Goal: Information Seeking & Learning: Learn about a topic

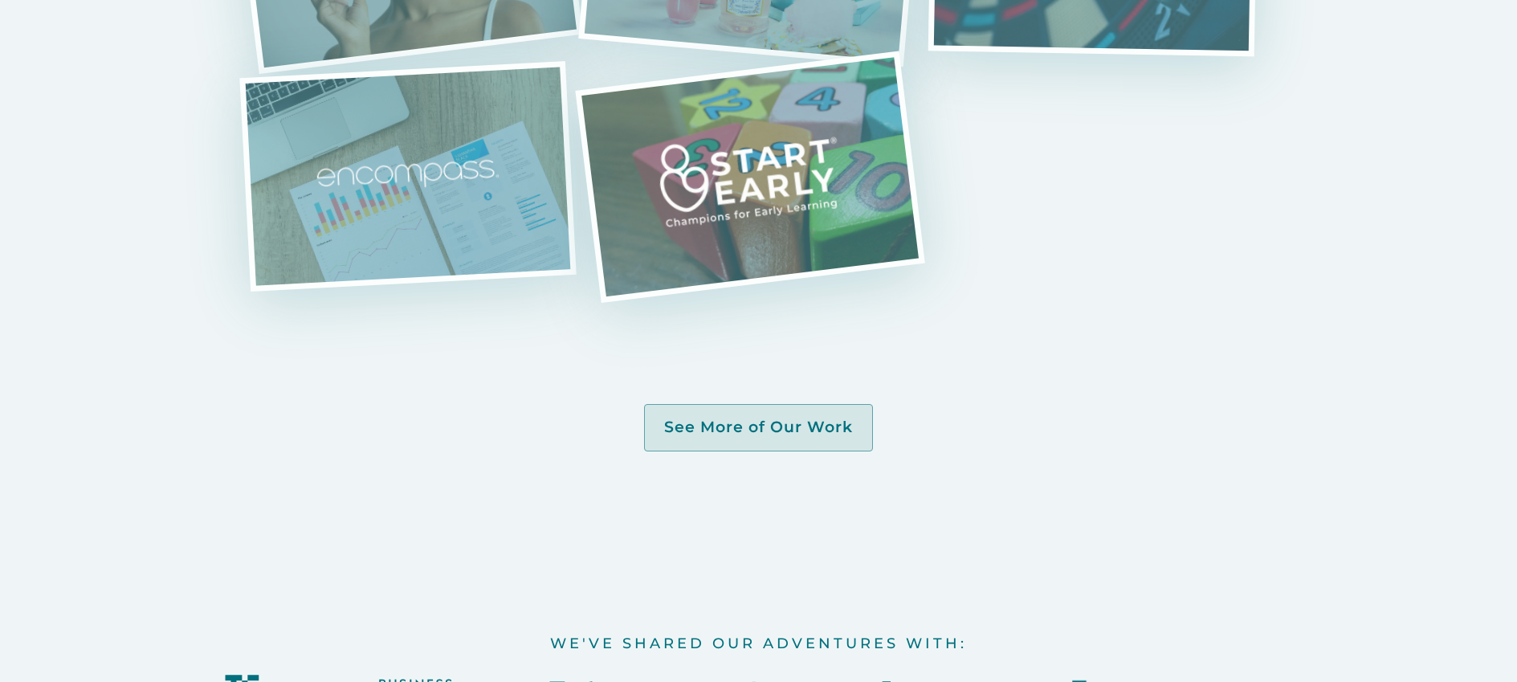
scroll to position [3713, 0]
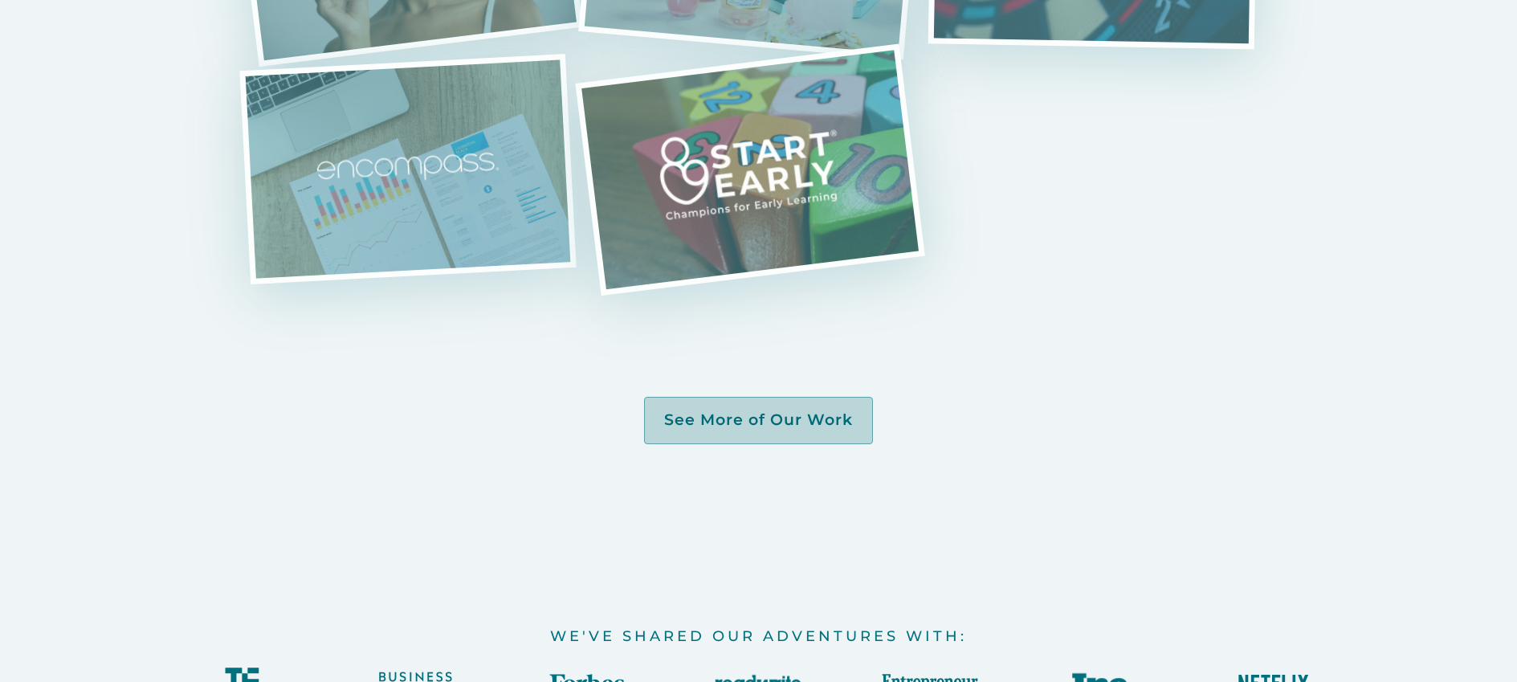
click at [749, 430] on div "See More of Our Work" at bounding box center [758, 420] width 189 height 20
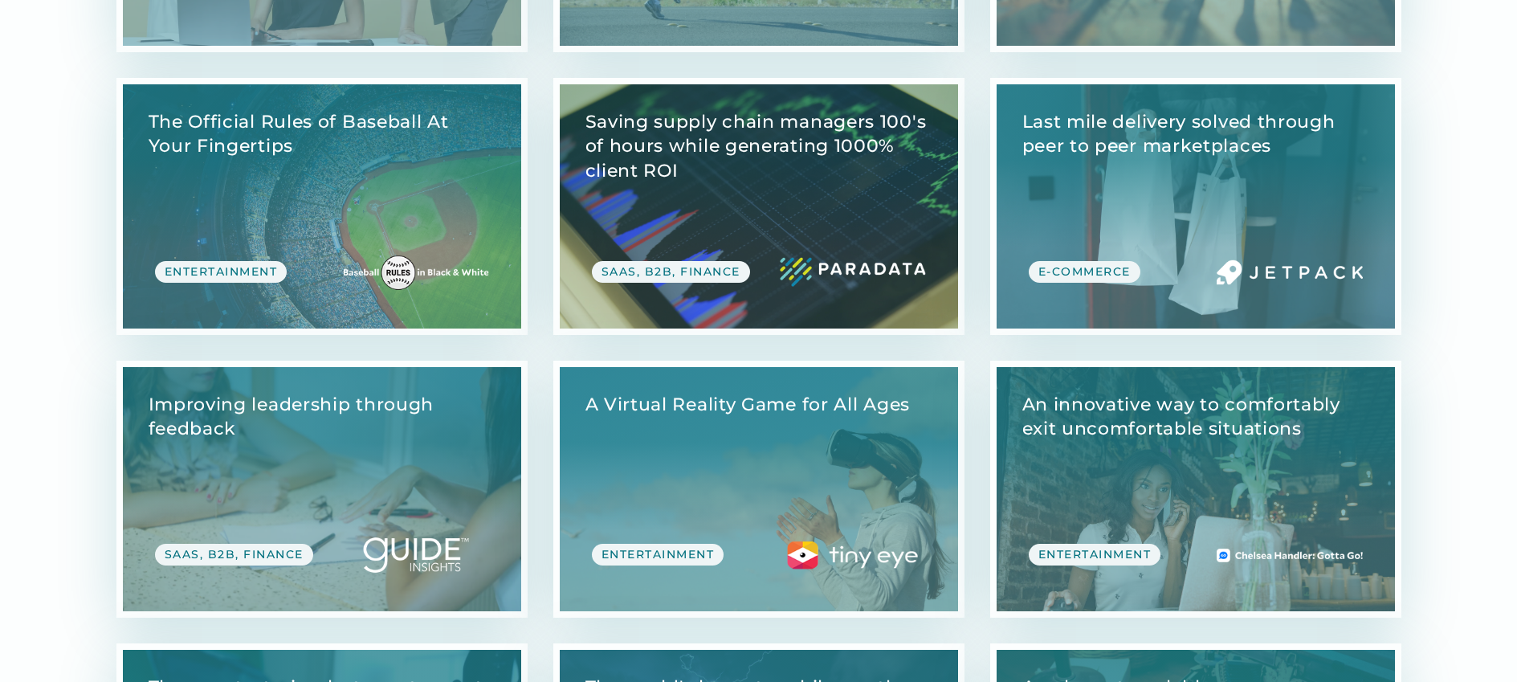
scroll to position [3803, 0]
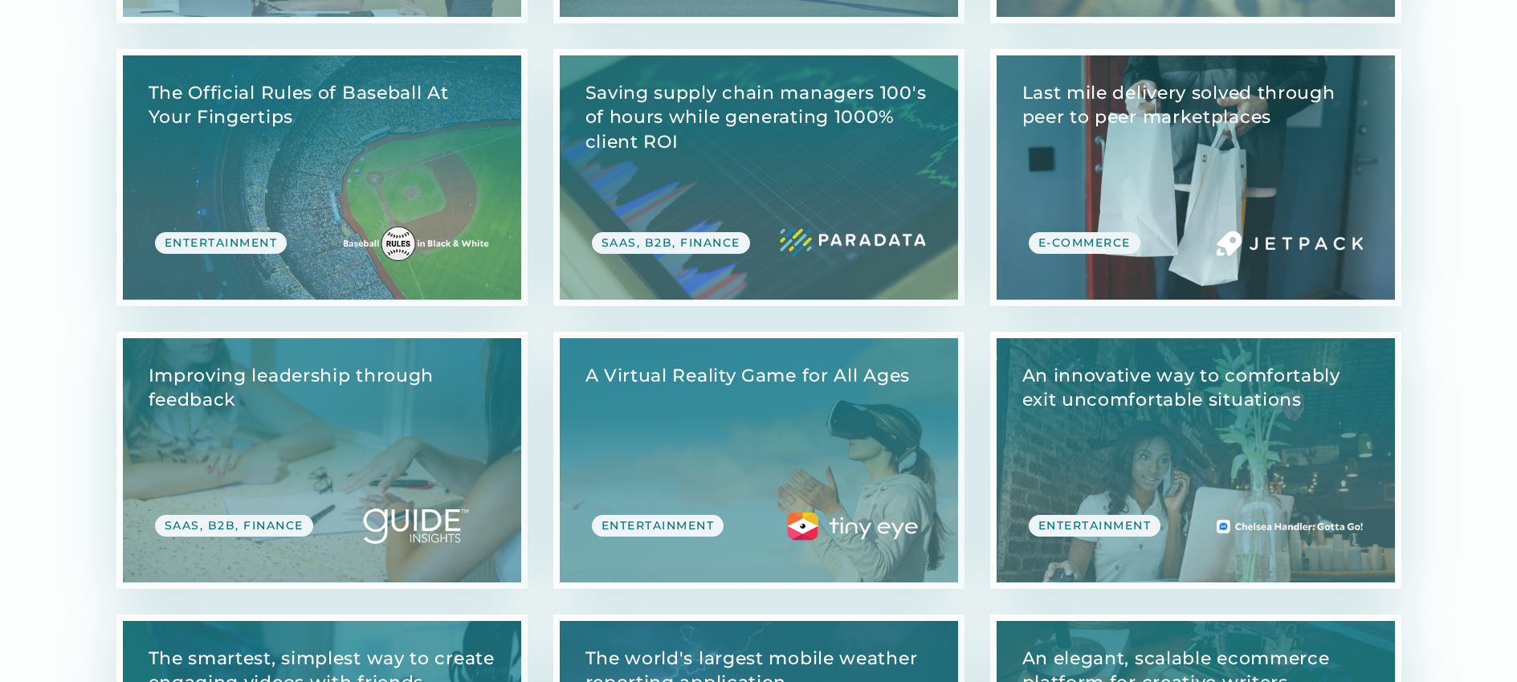
click at [1069, 239] on link "View Case Study" at bounding box center [1196, 177] width 398 height 244
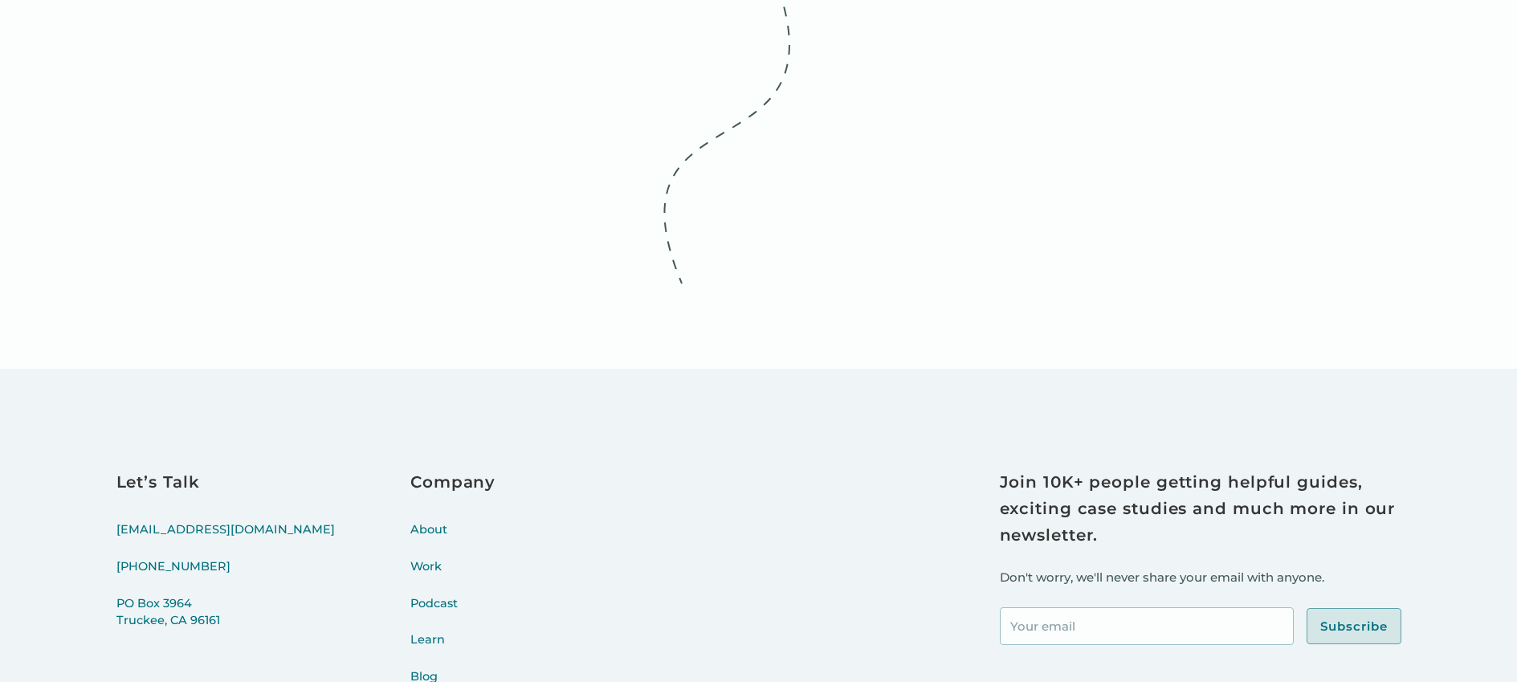
scroll to position [5979, 0]
